Goal: Browse casually: Explore the website without a specific task or goal

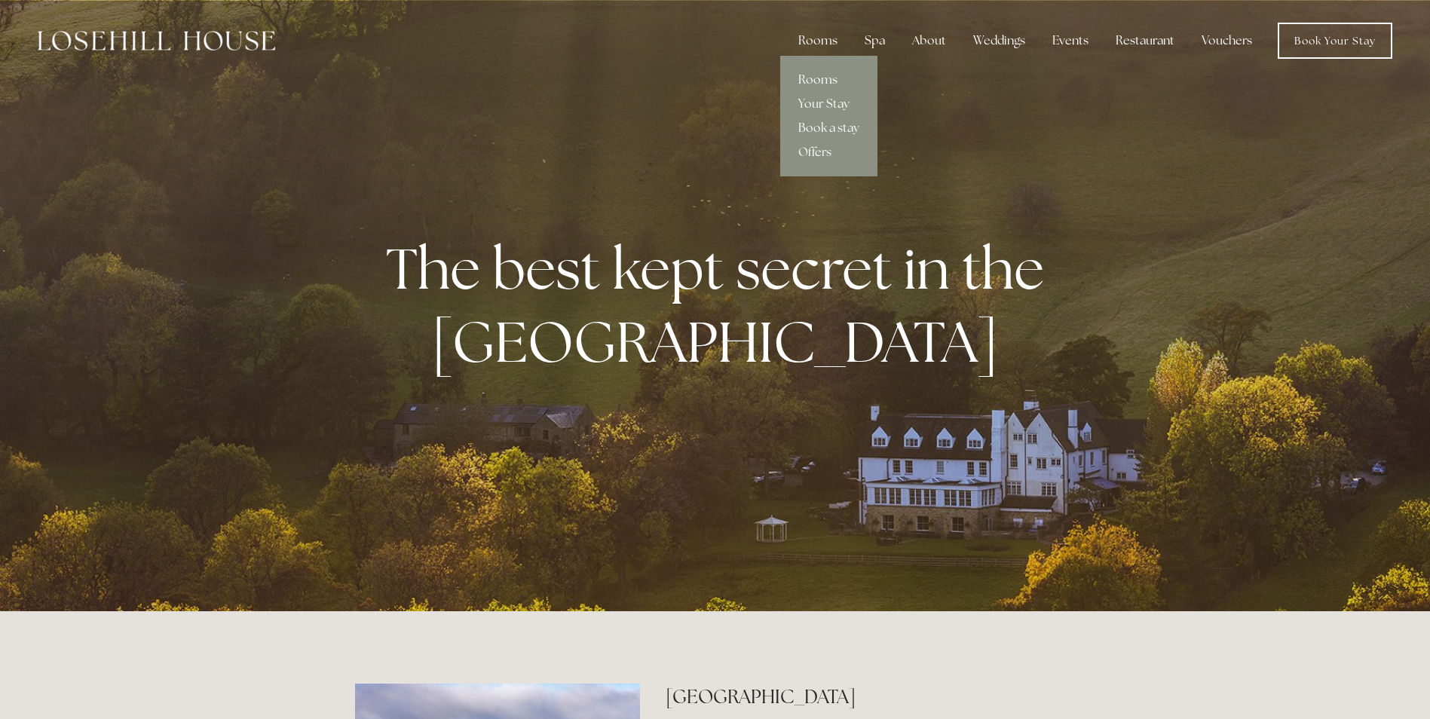
click at [813, 78] on link "Rooms" at bounding box center [828, 80] width 97 height 24
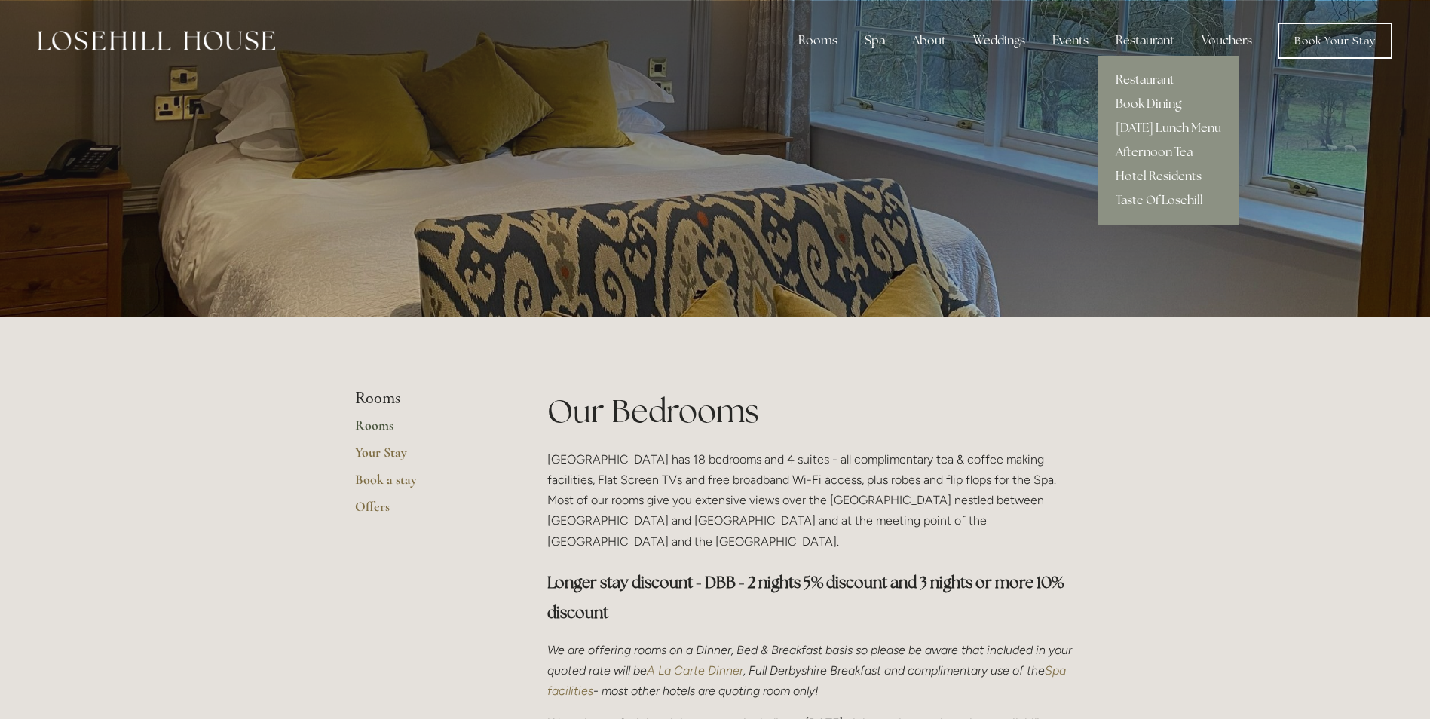
click at [1147, 79] on link "Restaurant" at bounding box center [1168, 80] width 142 height 24
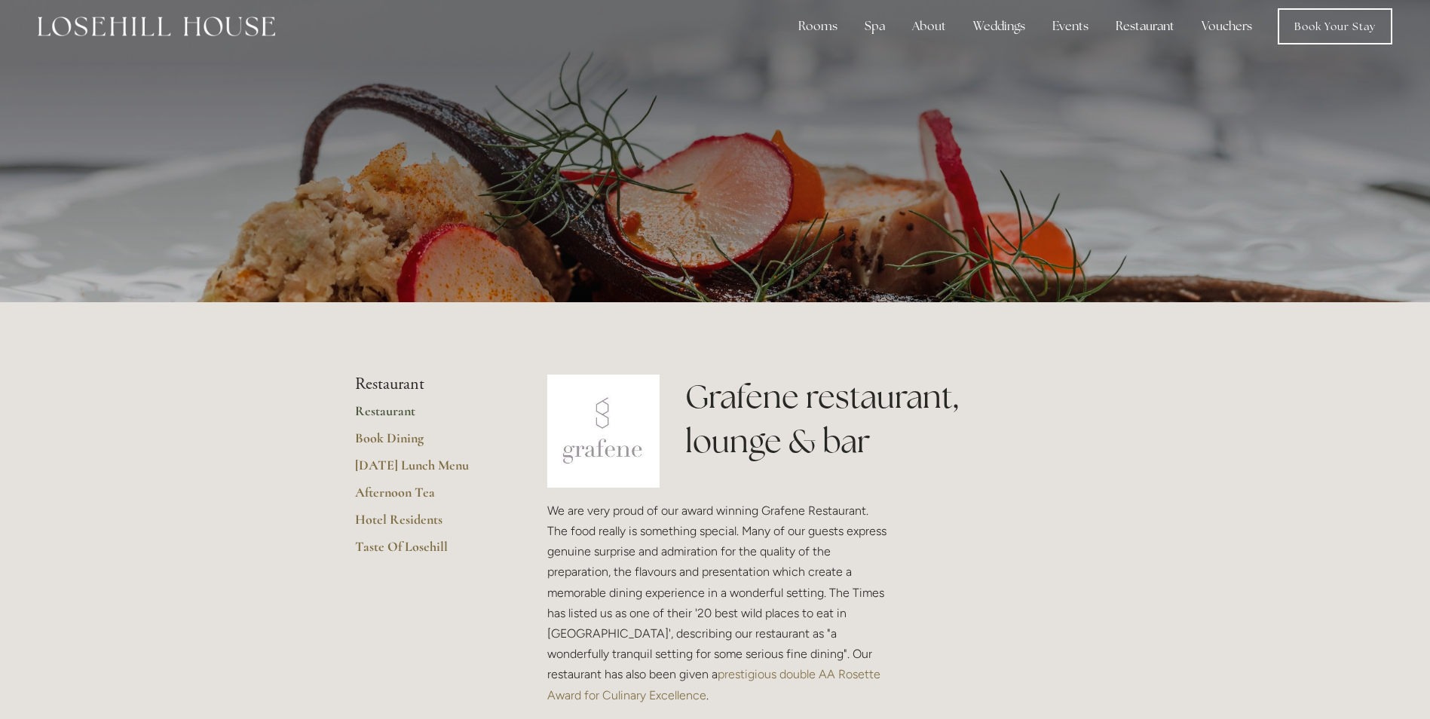
scroll to position [14, 0]
click at [412, 487] on link "Afternoon Tea" at bounding box center [427, 498] width 144 height 27
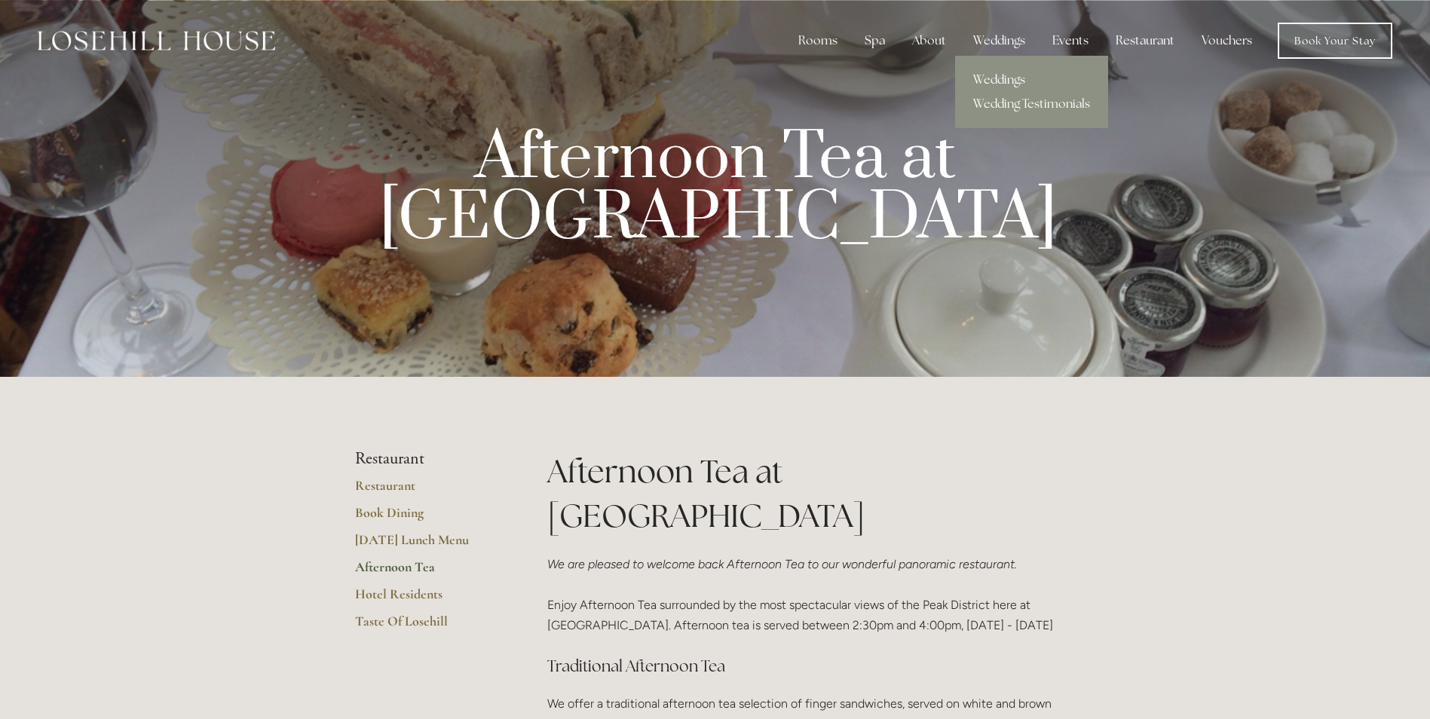
click at [1002, 78] on link "Weddings" at bounding box center [1031, 80] width 153 height 24
